Goal: Information Seeking & Learning: Learn about a topic

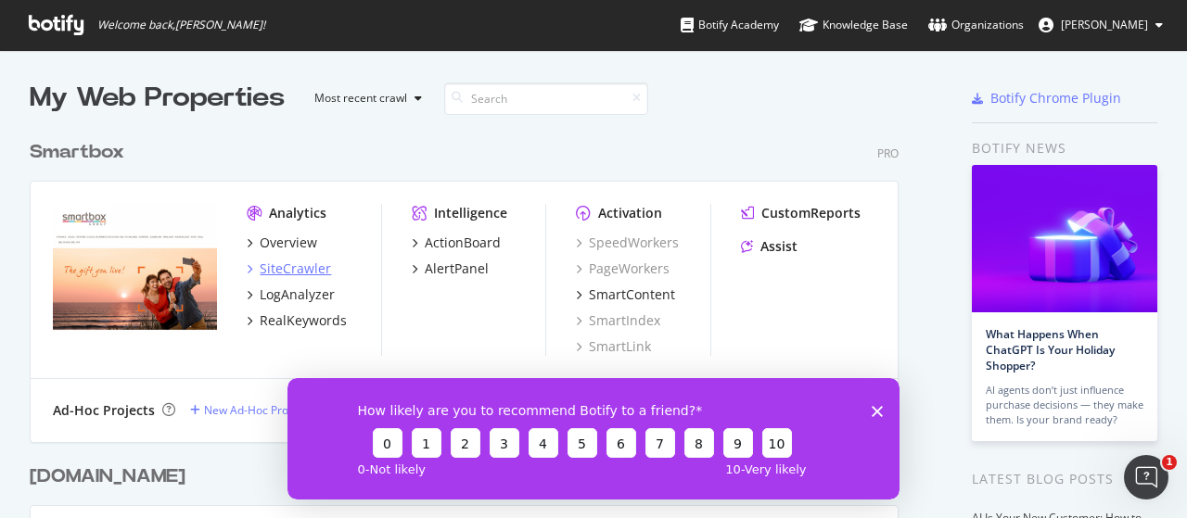
click at [278, 264] on div "SiteCrawler" at bounding box center [295, 269] width 71 height 19
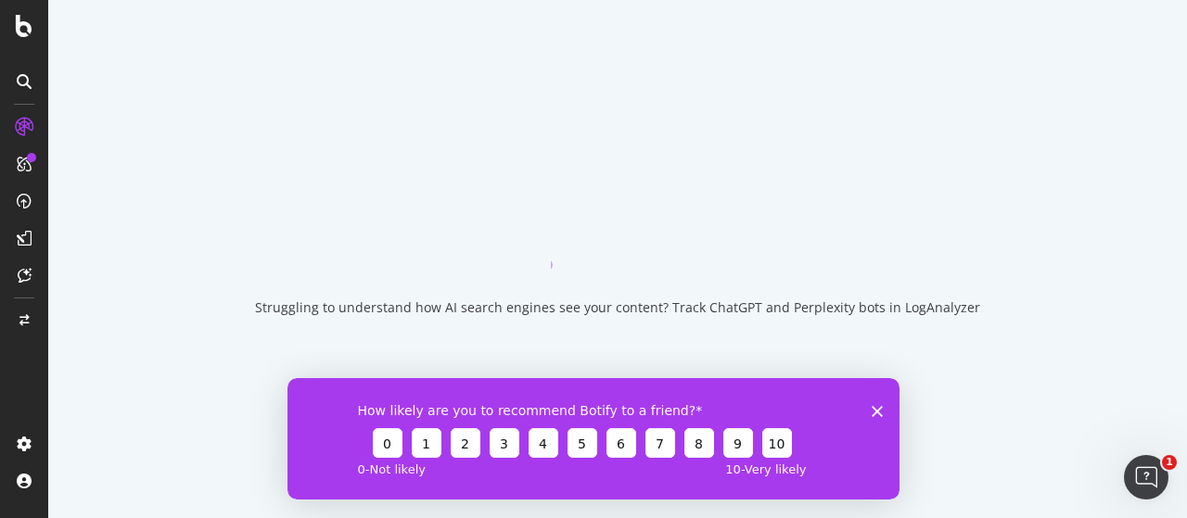
drag, startPoint x: 1165, startPoint y: 779, endPoint x: 881, endPoint y: 384, distance: 486.5
click at [881, 409] on icon "Close survey" at bounding box center [877, 410] width 11 height 11
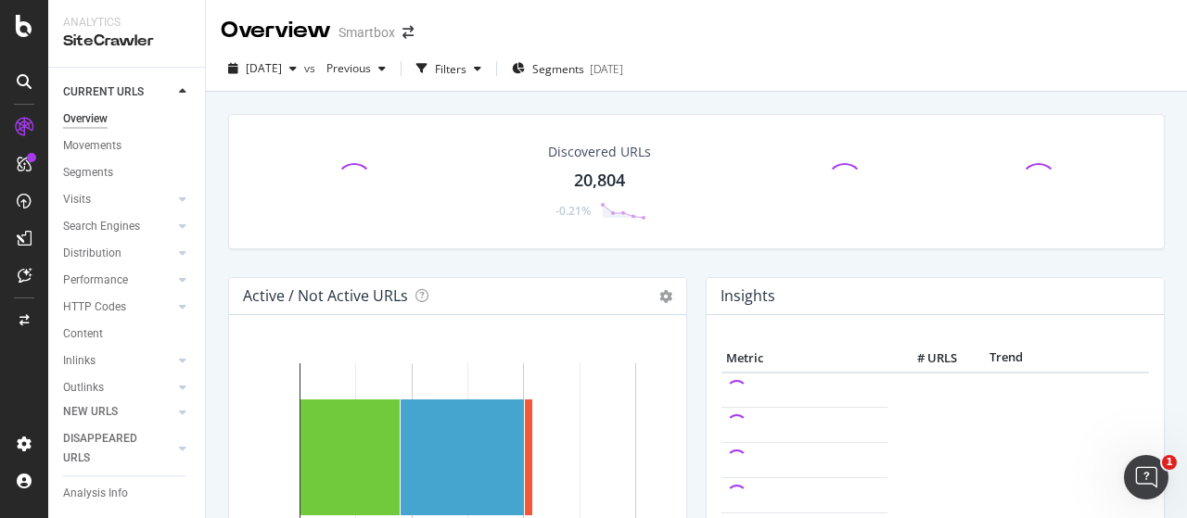
click at [920, 73] on div "[DATE] vs Previous Filters Segments [DATE]" at bounding box center [696, 72] width 981 height 37
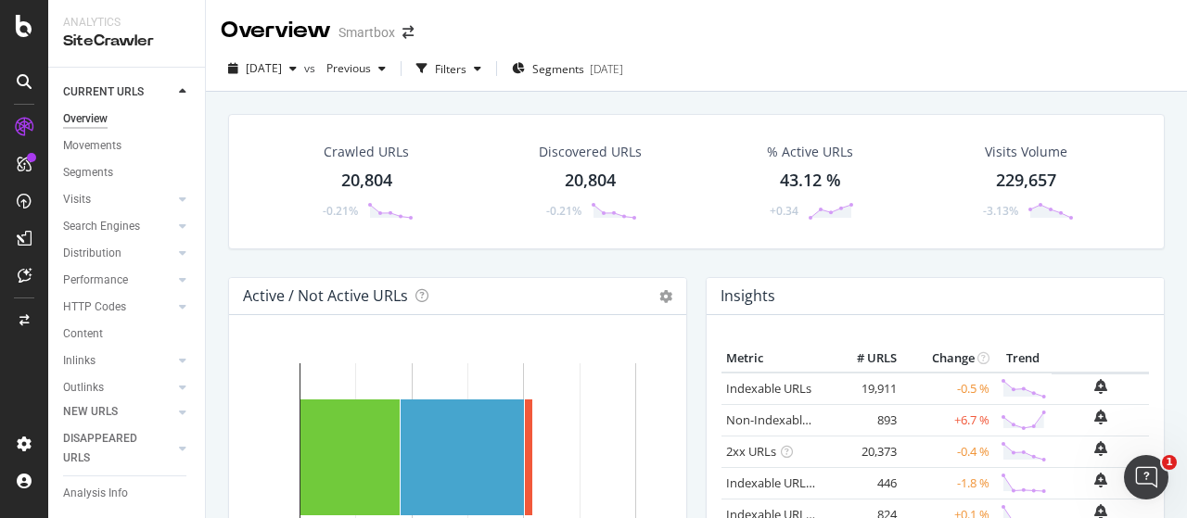
drag, startPoint x: 80, startPoint y: 0, endPoint x: 560, endPoint y: 37, distance: 481.9
click at [618, 10] on div "Overview Smartbox" at bounding box center [696, 23] width 981 height 46
click at [22, 27] on icon at bounding box center [24, 26] width 17 height 22
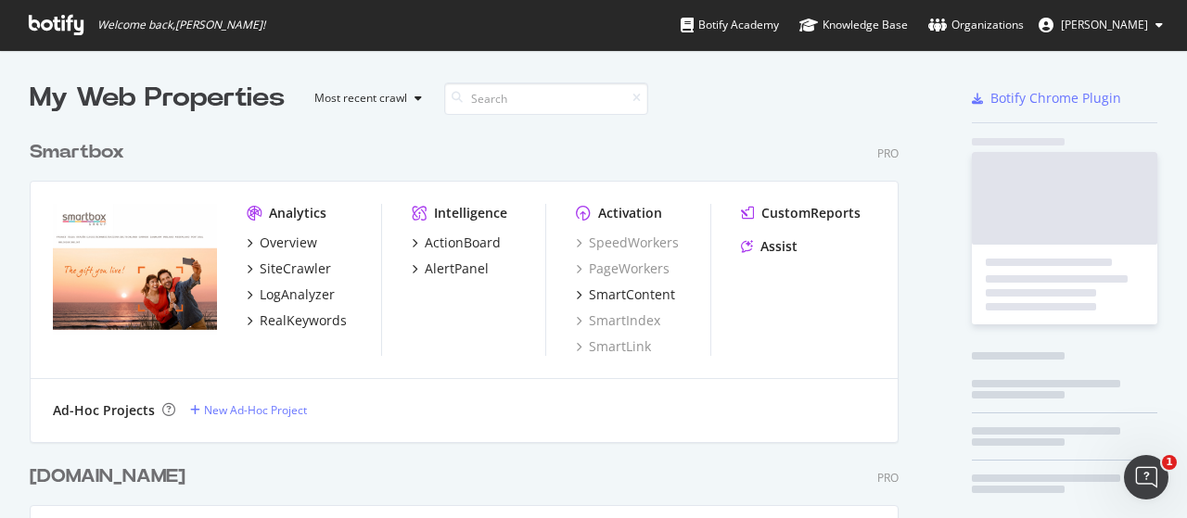
scroll to position [505, 1158]
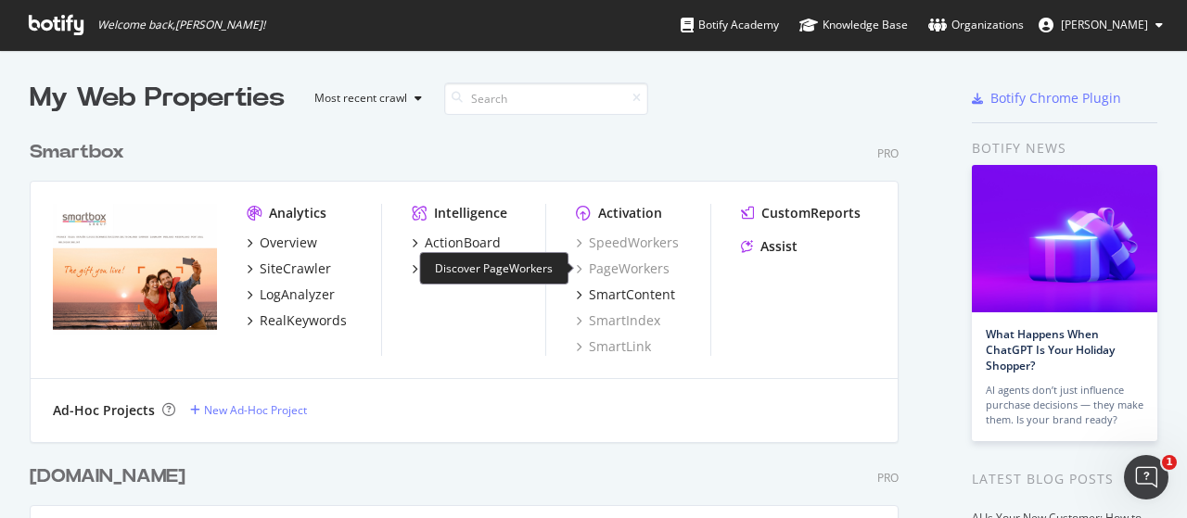
click at [631, 264] on div "PageWorkers" at bounding box center [623, 269] width 94 height 19
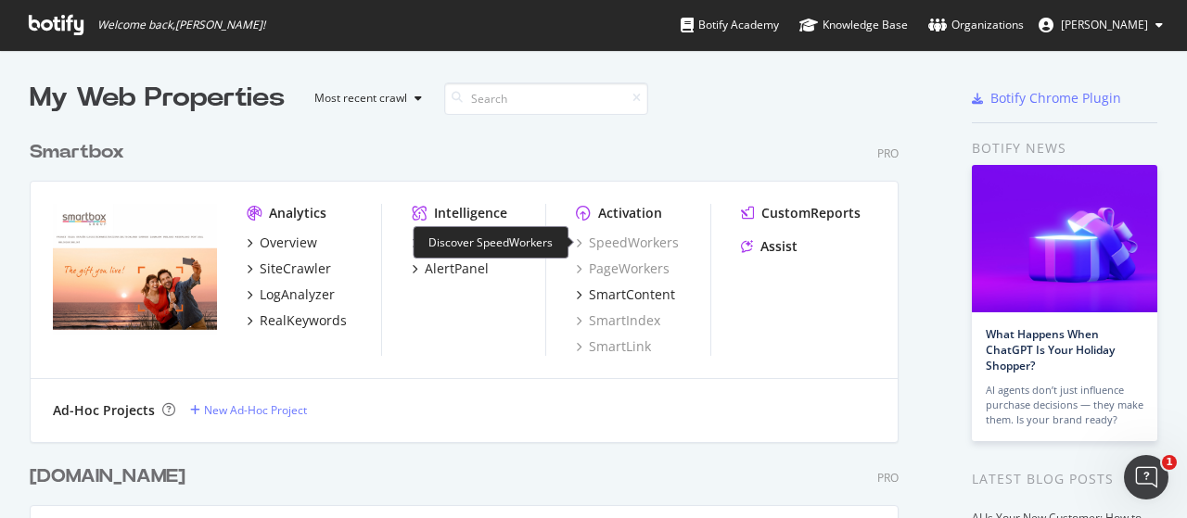
click at [640, 246] on div "SpeedWorkers" at bounding box center [627, 243] width 103 height 19
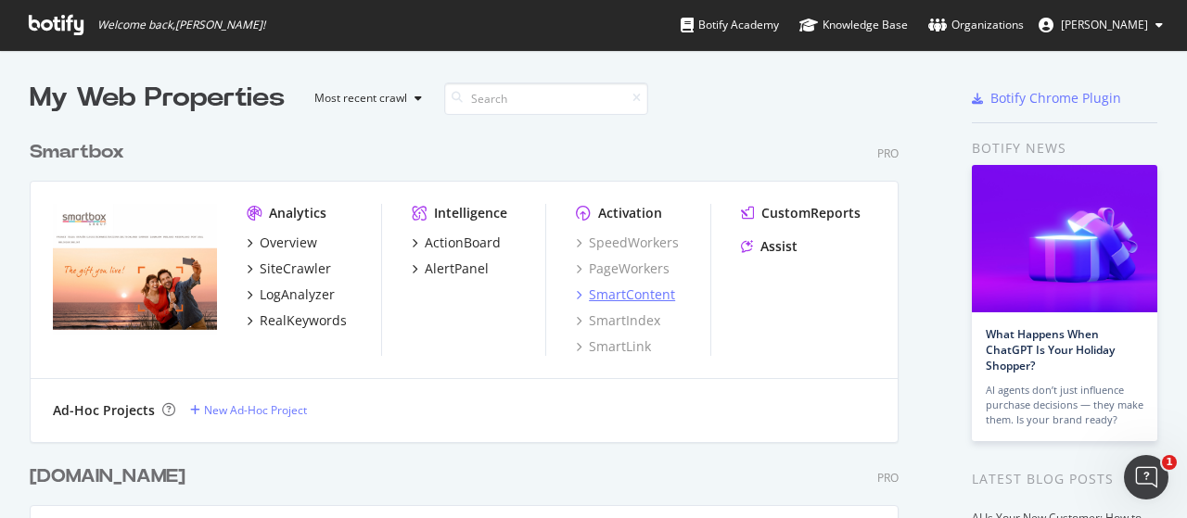
click at [656, 296] on div "SmartContent" at bounding box center [632, 295] width 86 height 19
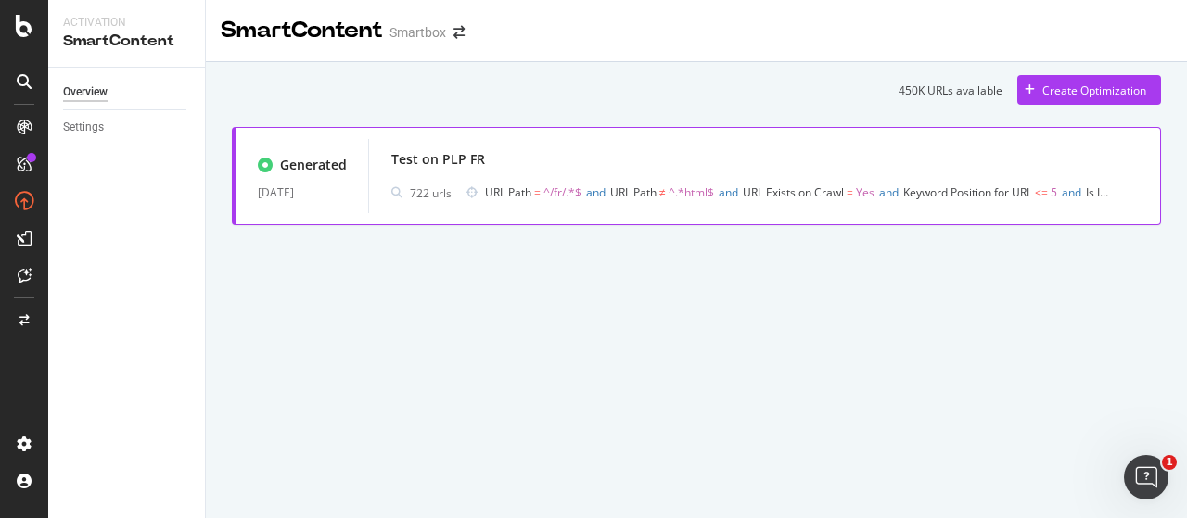
click at [484, 173] on div "Test on PLP FR 722 urls URL Path = ^/fr/.*$ and URL Path ≠ ^.*html$ and URL Exi…" at bounding box center [764, 176] width 747 height 59
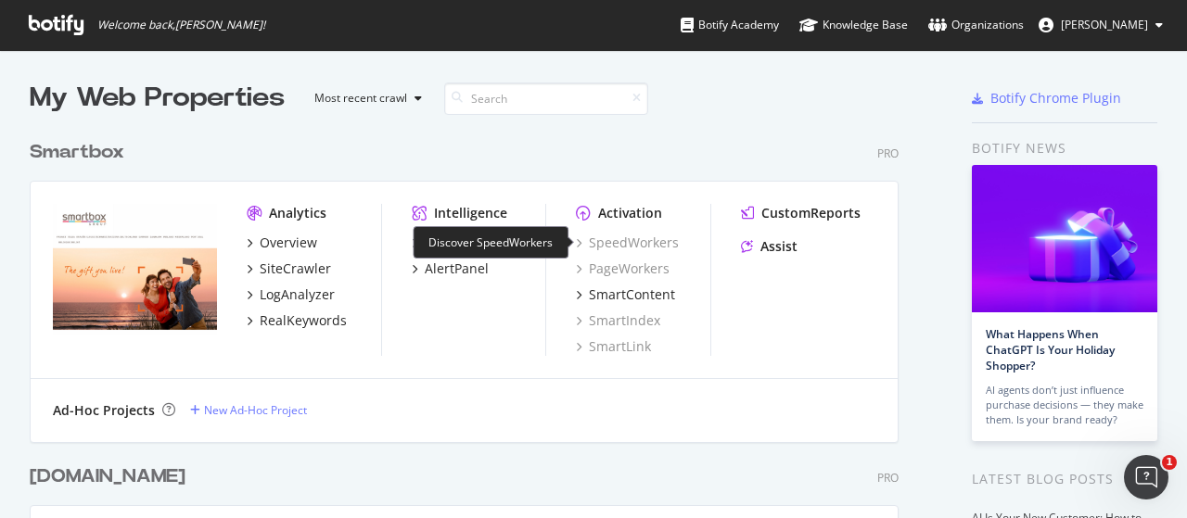
click at [634, 237] on div "SpeedWorkers" at bounding box center [627, 243] width 103 height 19
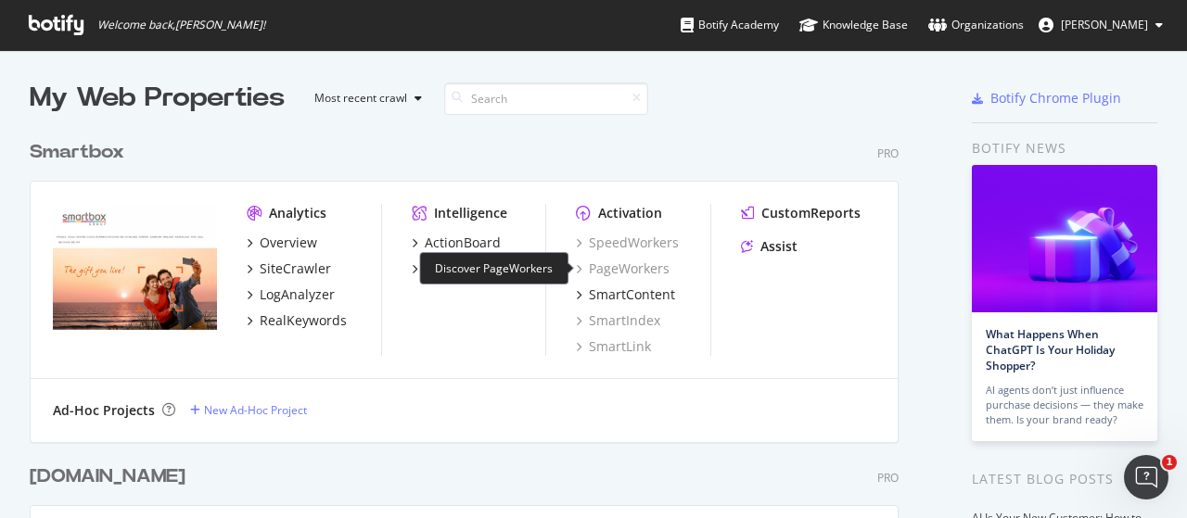
click at [623, 271] on div "PageWorkers" at bounding box center [623, 269] width 94 height 19
